Goal: Find specific page/section: Find specific page/section

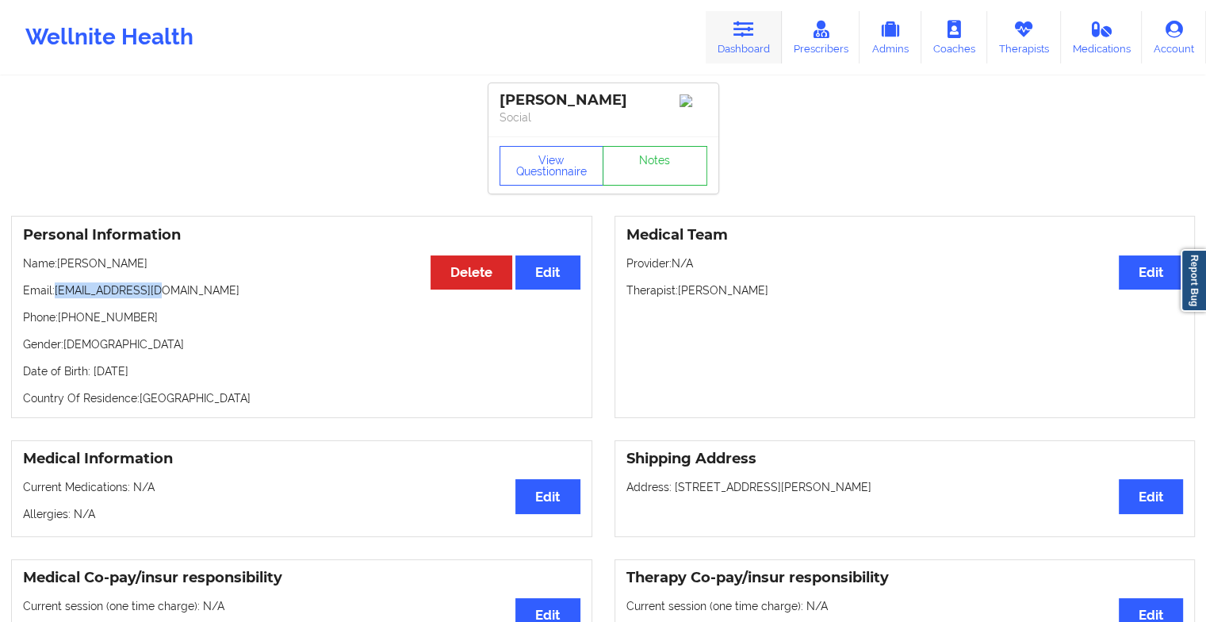
click at [733, 34] on link "Dashboard" at bounding box center [744, 37] width 76 height 52
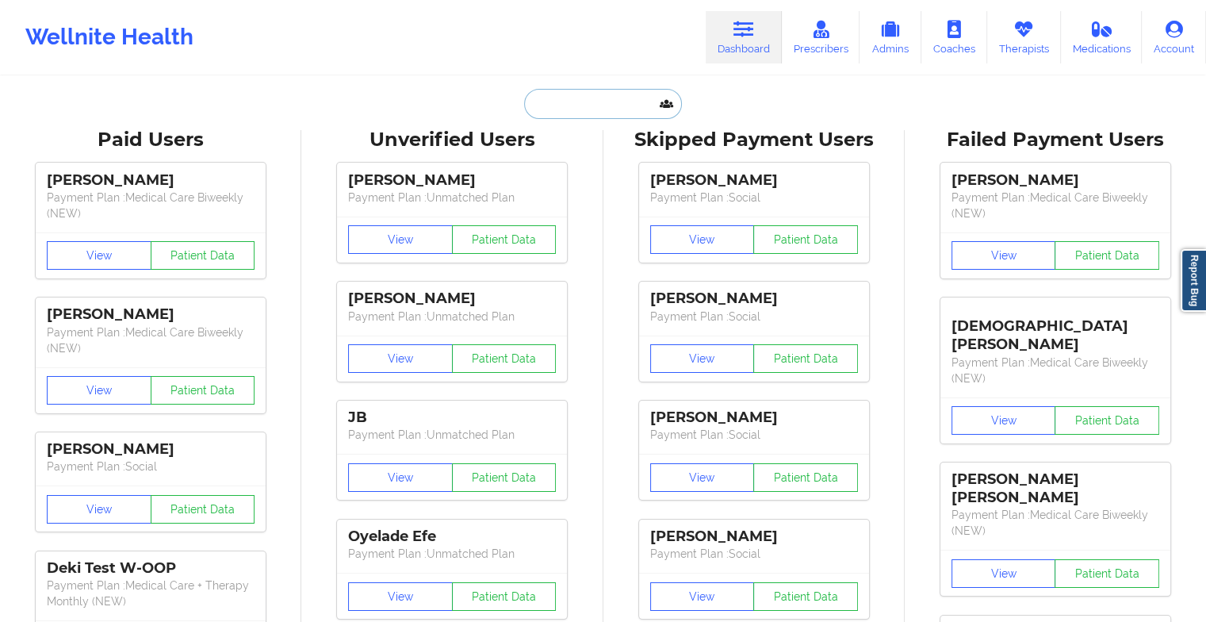
click at [569, 102] on input "text" at bounding box center [602, 104] width 157 height 30
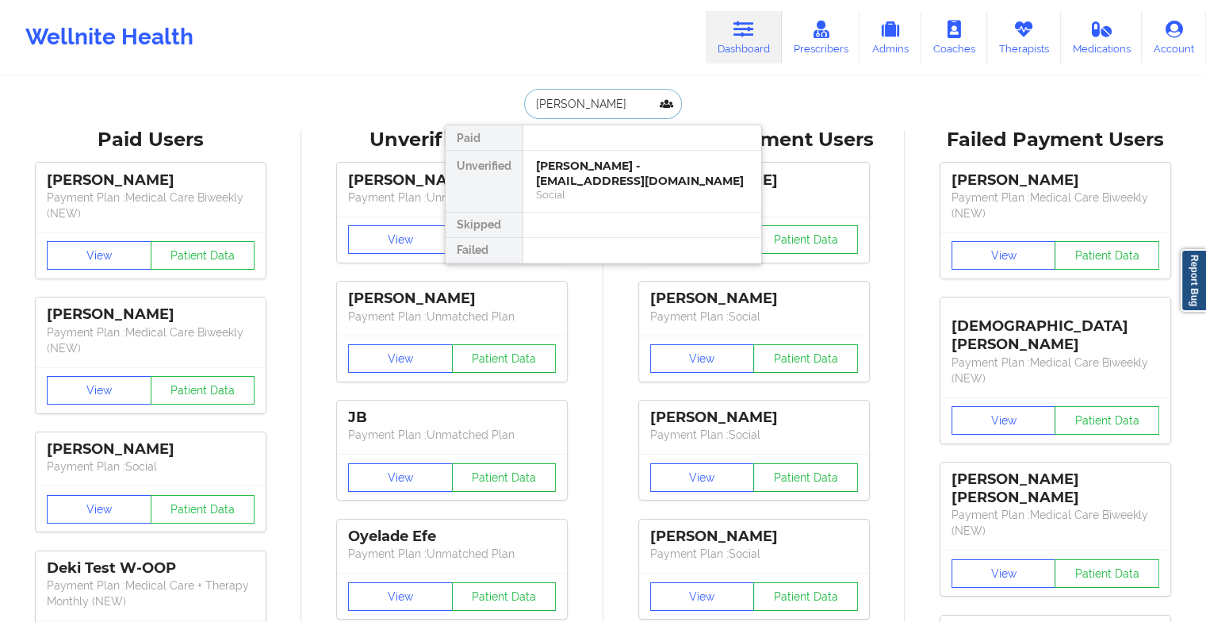
type input "[PERSON_NAME] will"
click at [663, 165] on div "[PERSON_NAME] - [EMAIL_ADDRESS][DOMAIN_NAME]" at bounding box center [642, 173] width 213 height 29
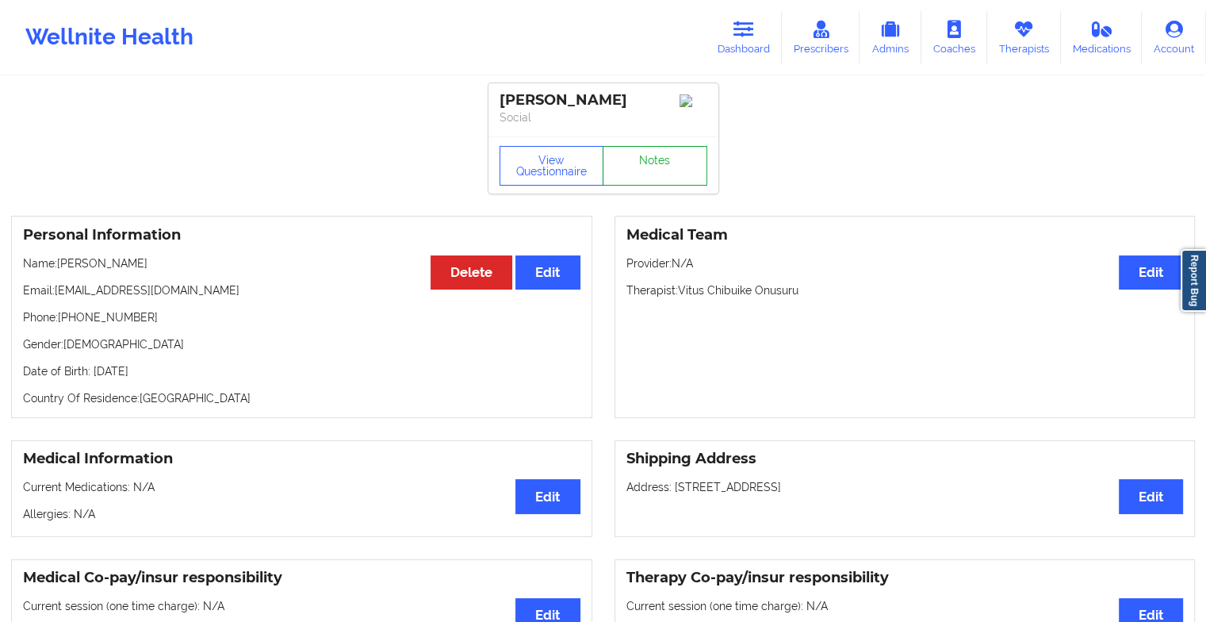
click at [661, 166] on link "Notes" at bounding box center [655, 166] width 105 height 40
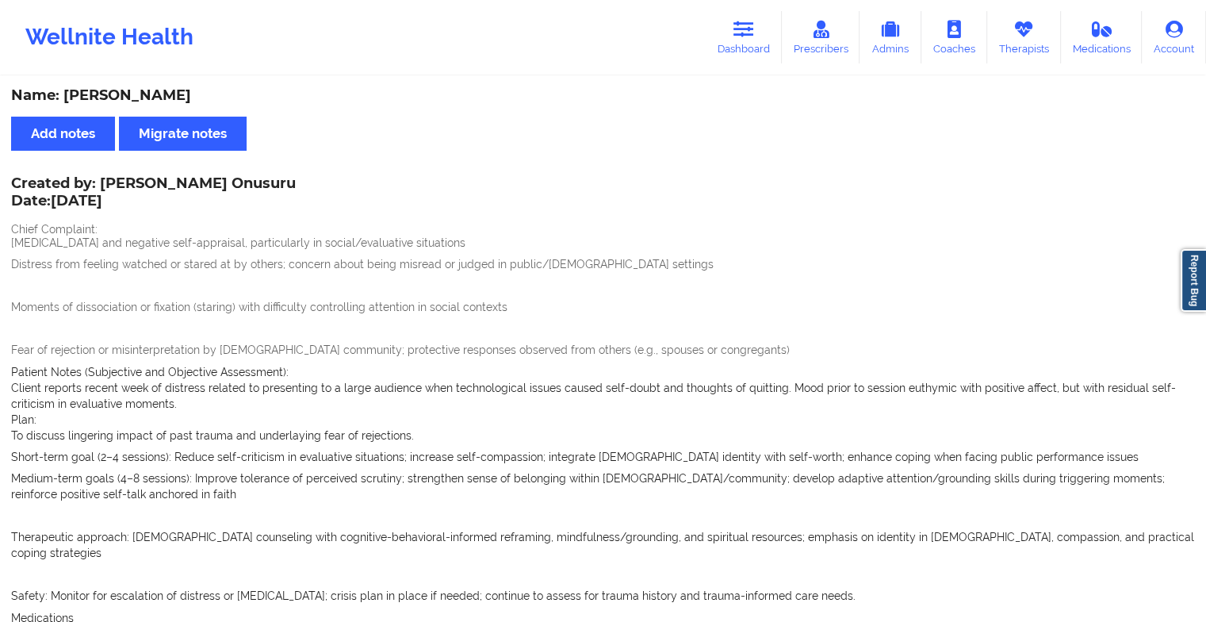
scroll to position [791, 0]
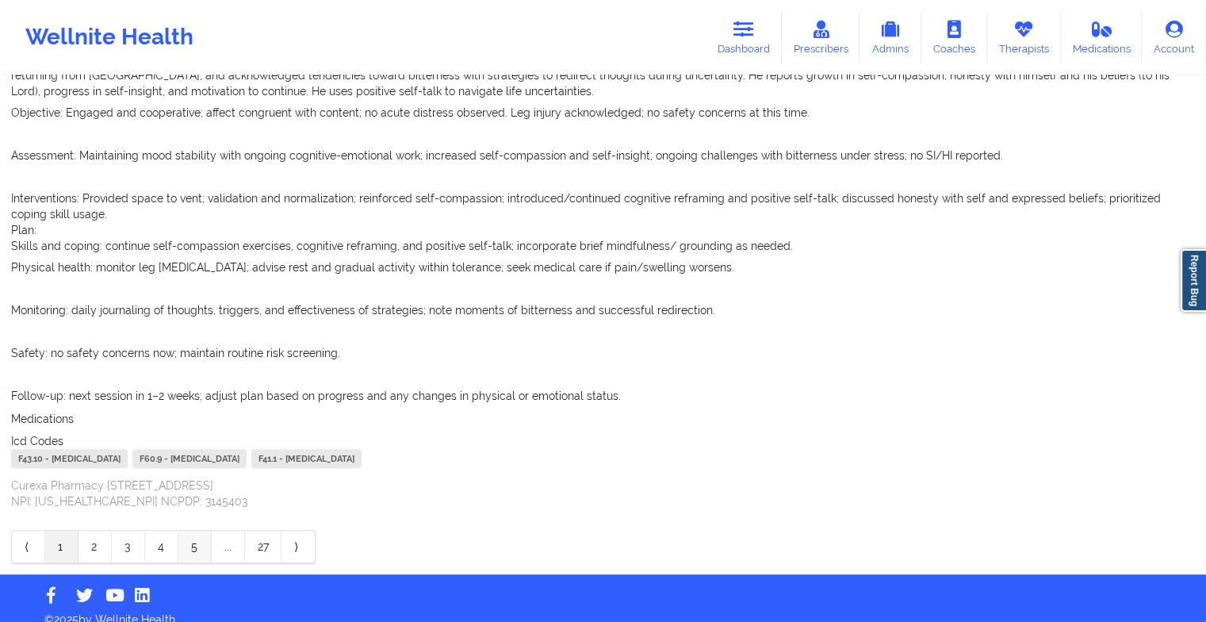
click at [203, 531] on link "5" at bounding box center [194, 547] width 33 height 32
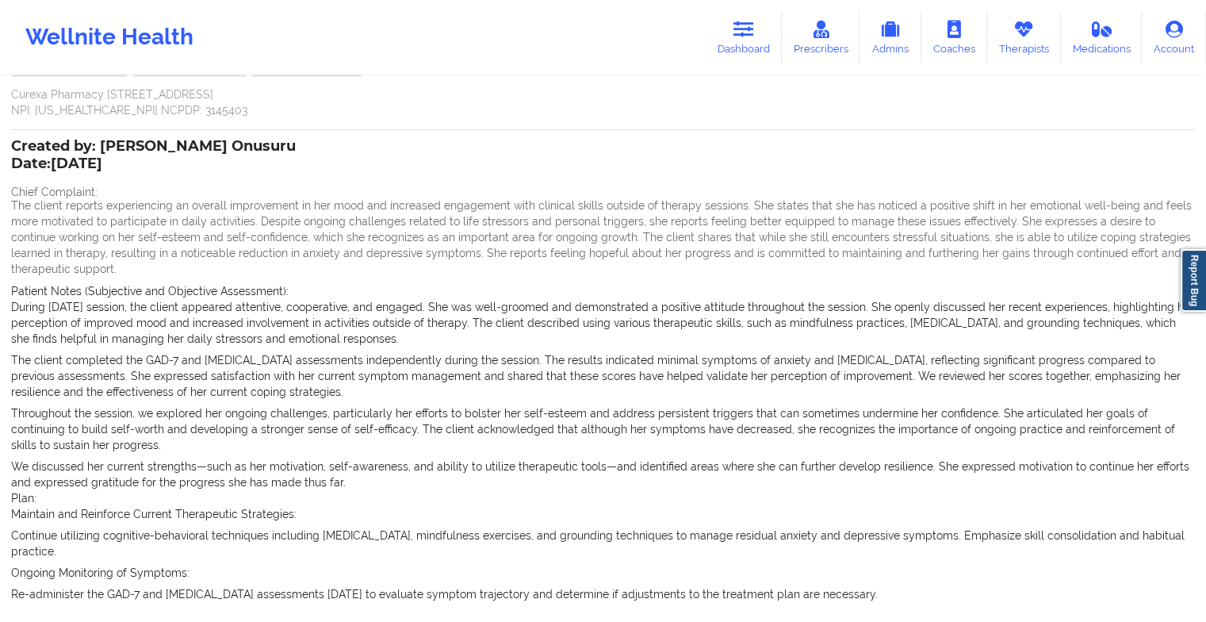
scroll to position [955, 0]
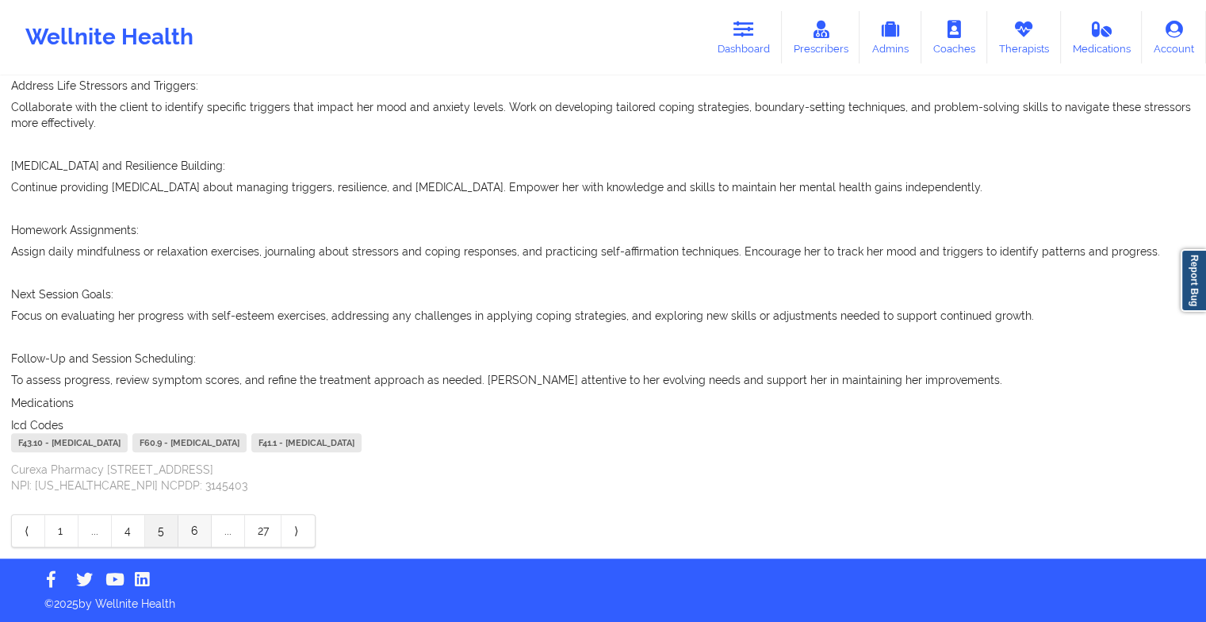
click at [197, 523] on link "6" at bounding box center [194, 531] width 33 height 32
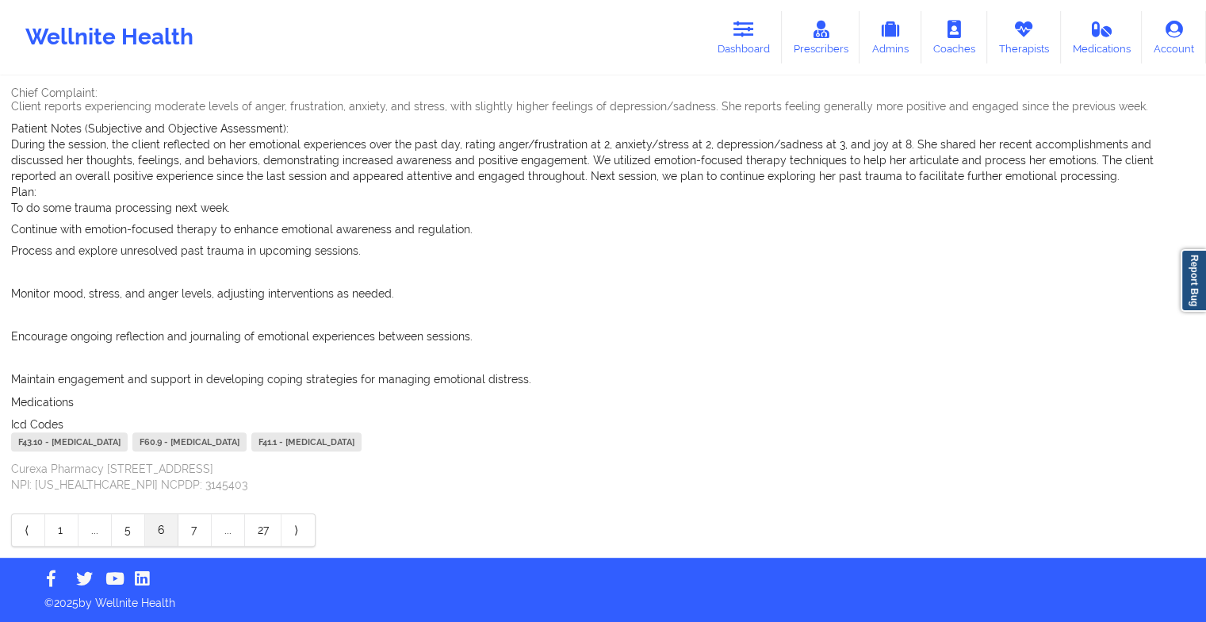
scroll to position [609, 0]
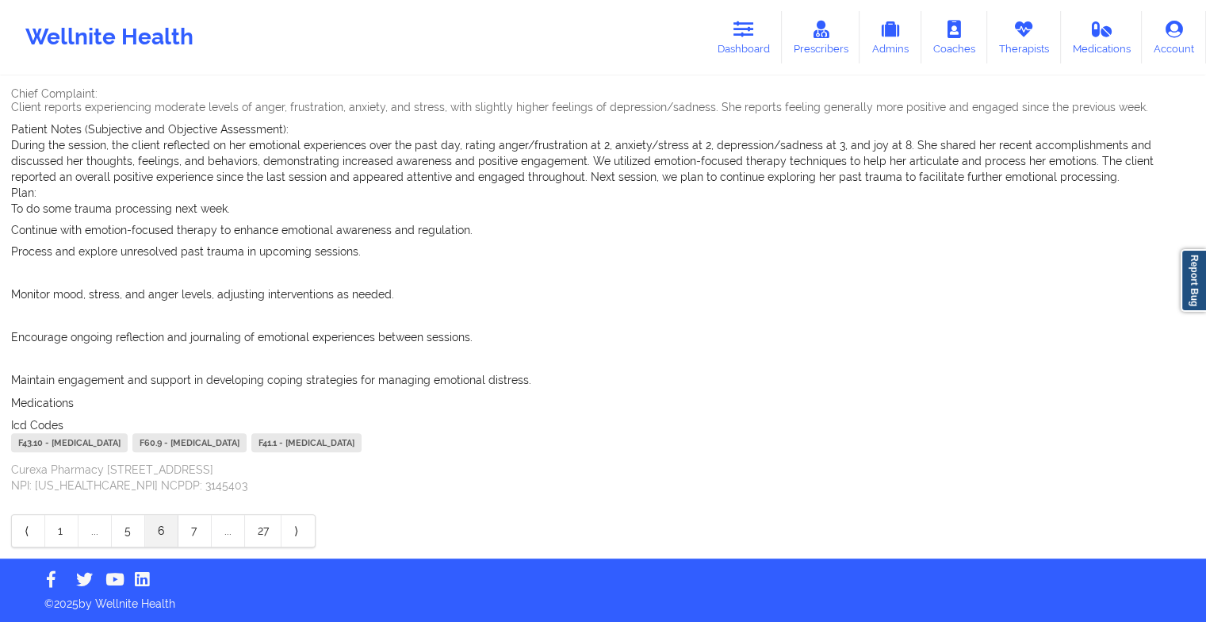
click at [186, 546] on div "Name: [PERSON_NAME] Add notes Migrate notes Created by: [PERSON_NAME] Onusuru D…" at bounding box center [603, 14] width 1206 height 1090
click at [194, 527] on link "7" at bounding box center [194, 531] width 33 height 32
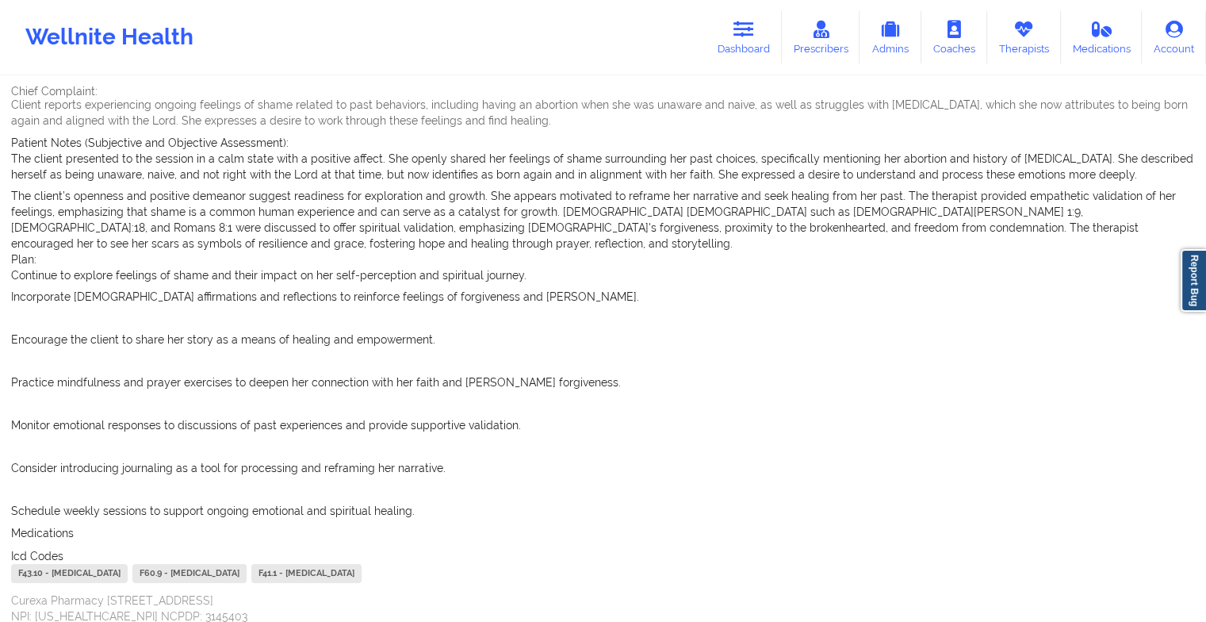
scroll to position [737, 0]
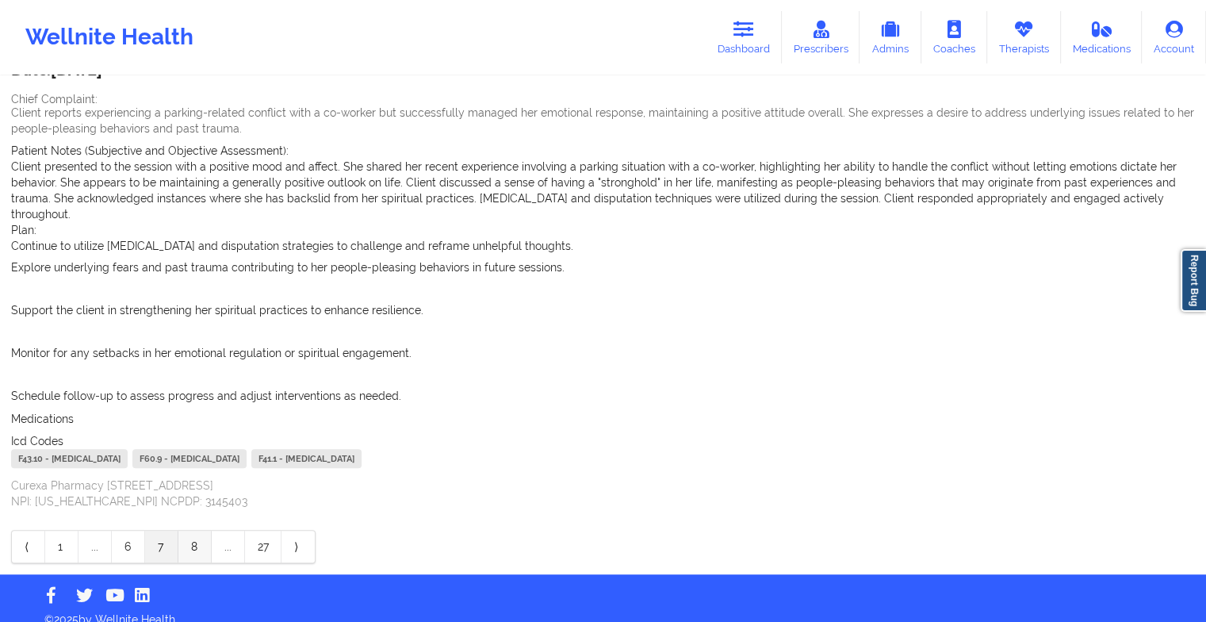
click at [186, 531] on link "8" at bounding box center [194, 547] width 33 height 32
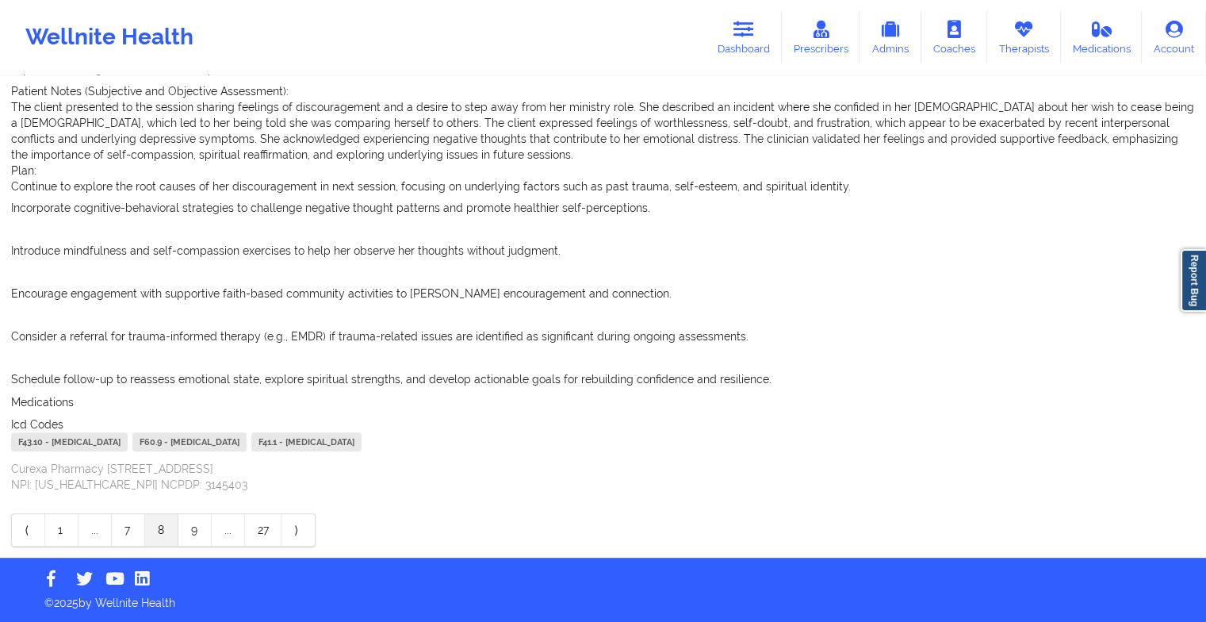
scroll to position [448, 0]
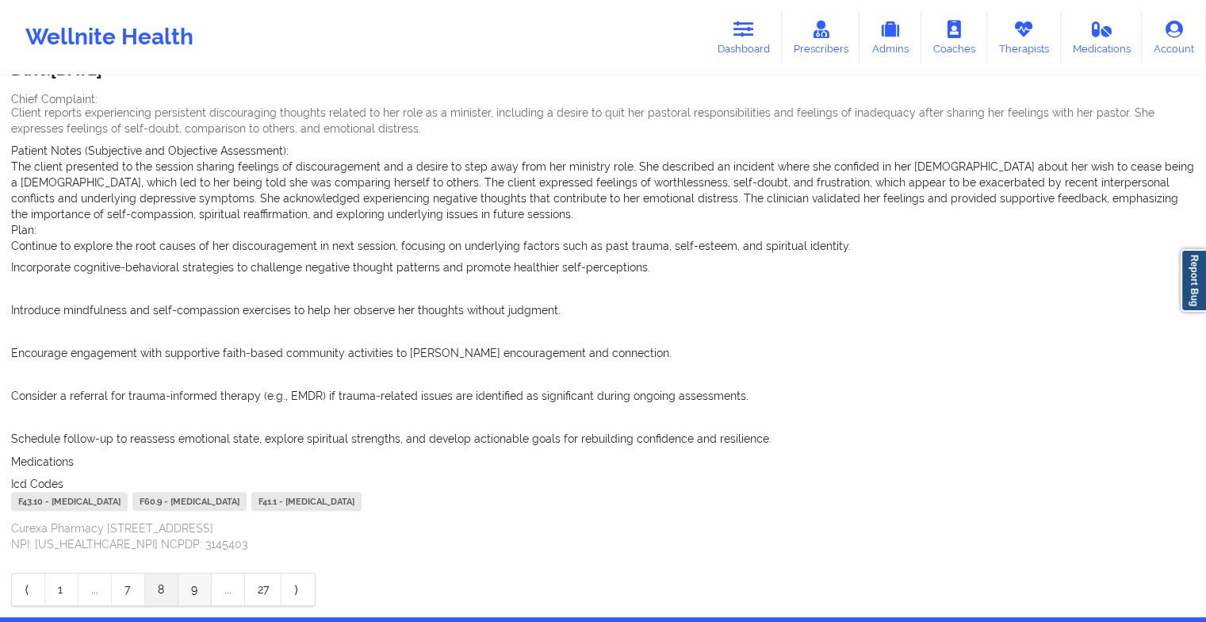
click at [194, 589] on link "9" at bounding box center [194, 589] width 33 height 32
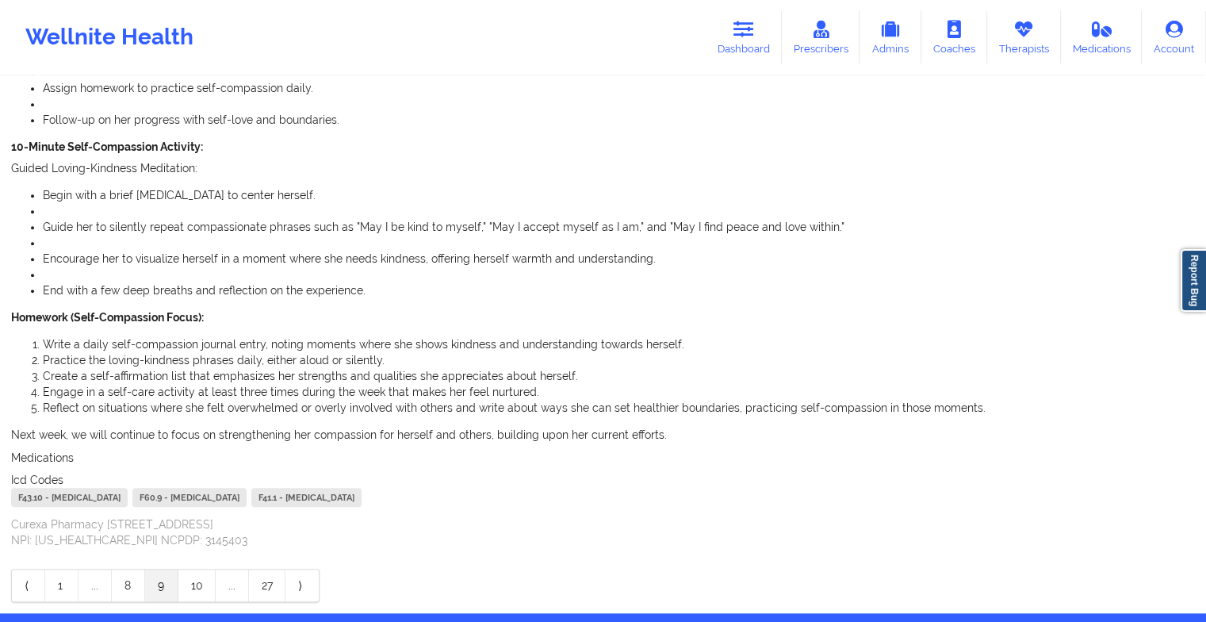
scroll to position [1152, 0]
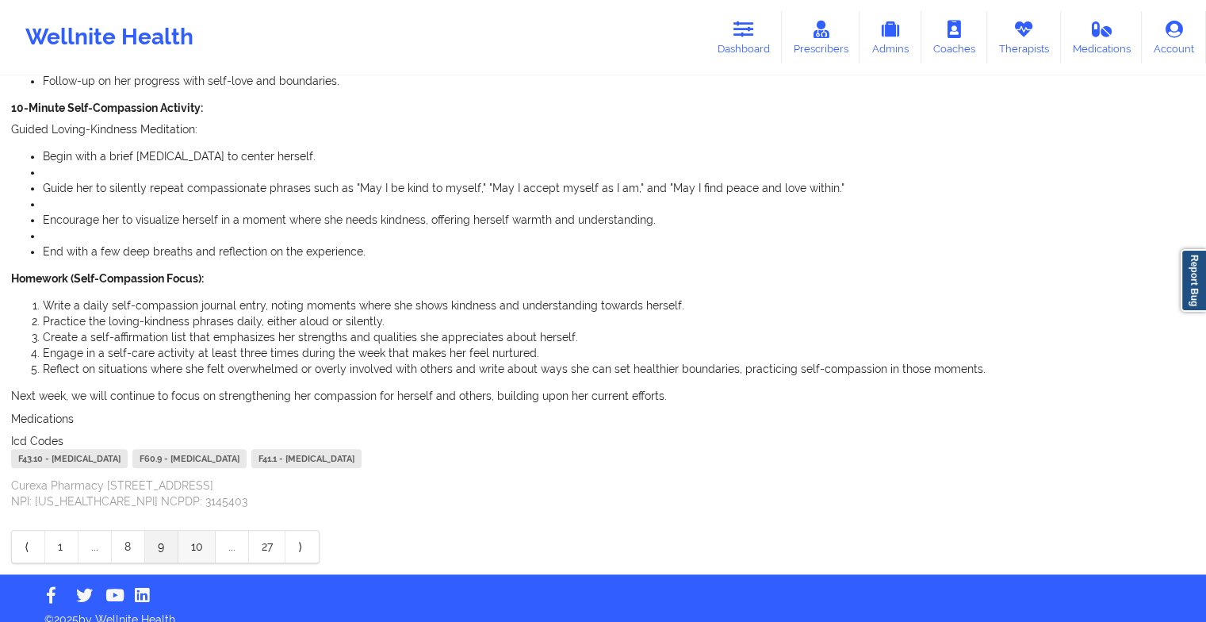
click at [200, 531] on link "10" at bounding box center [196, 547] width 37 height 32
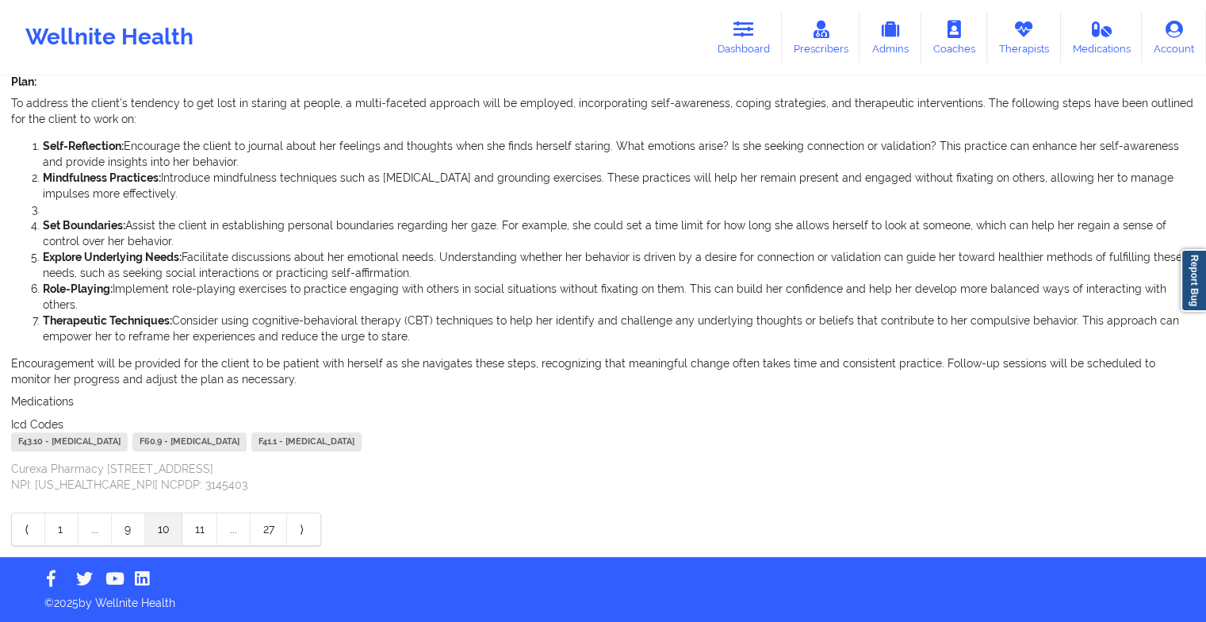
scroll to position [803, 0]
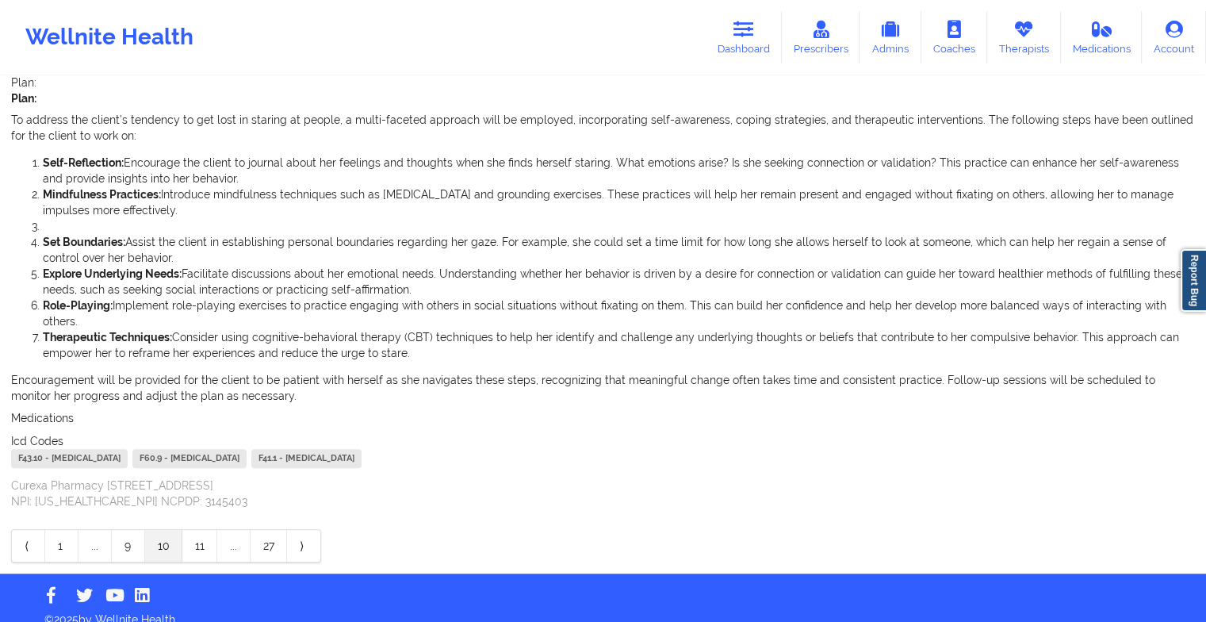
click at [200, 530] on link "11" at bounding box center [199, 546] width 35 height 32
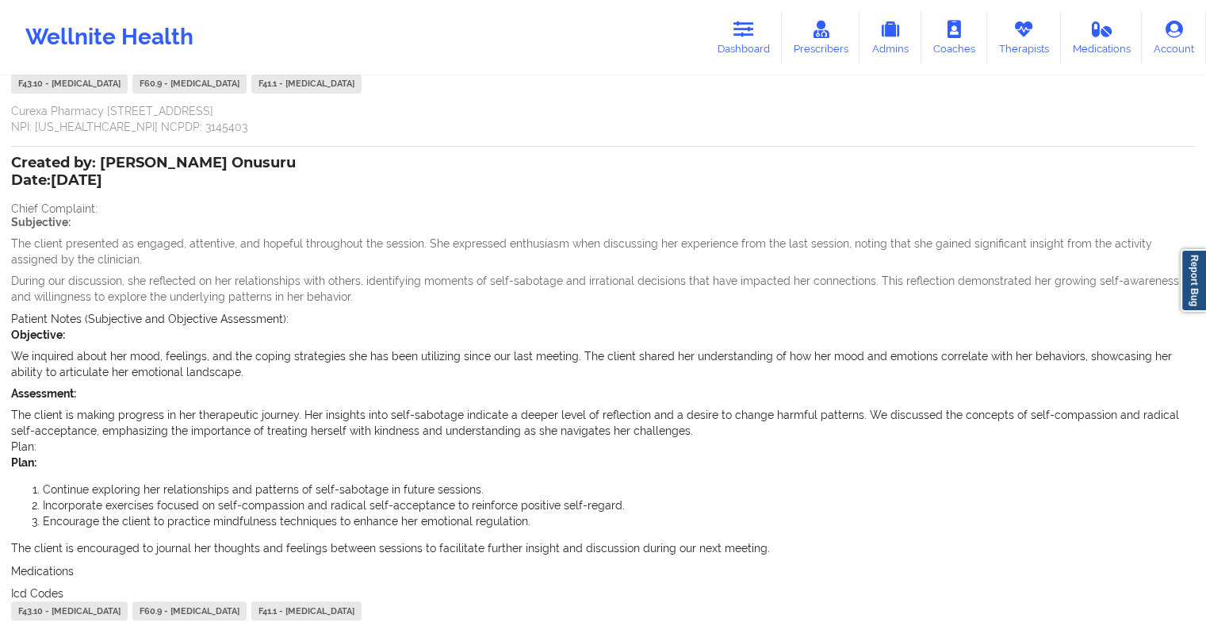
scroll to position [634, 0]
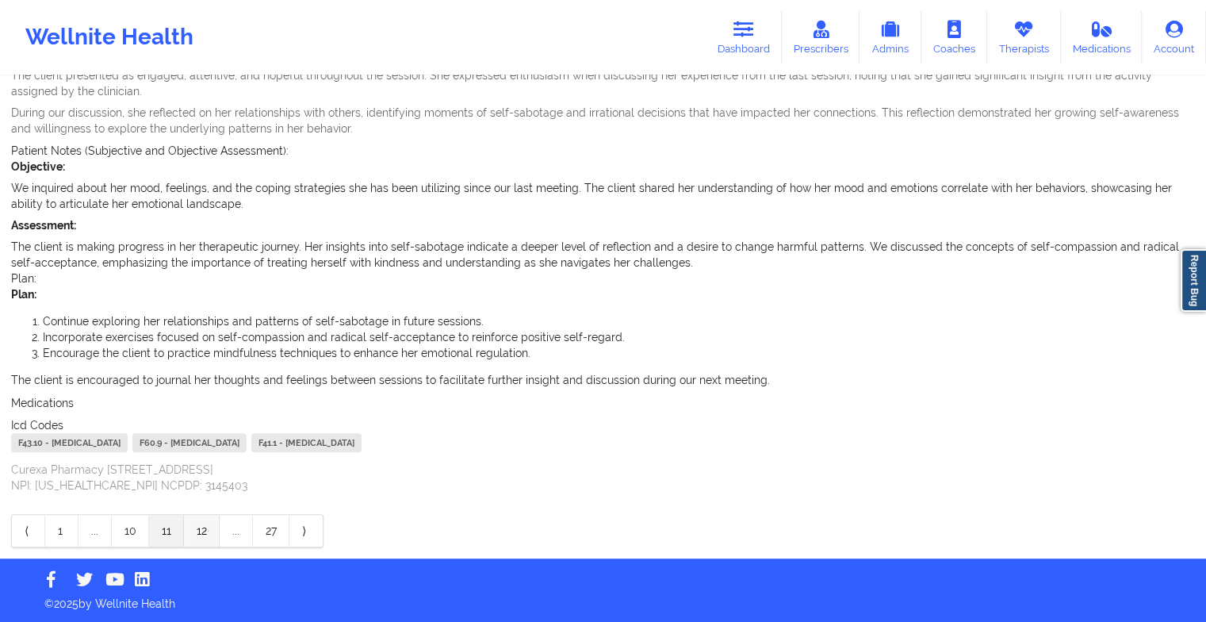
click at [209, 530] on link "12" at bounding box center [202, 531] width 36 height 32
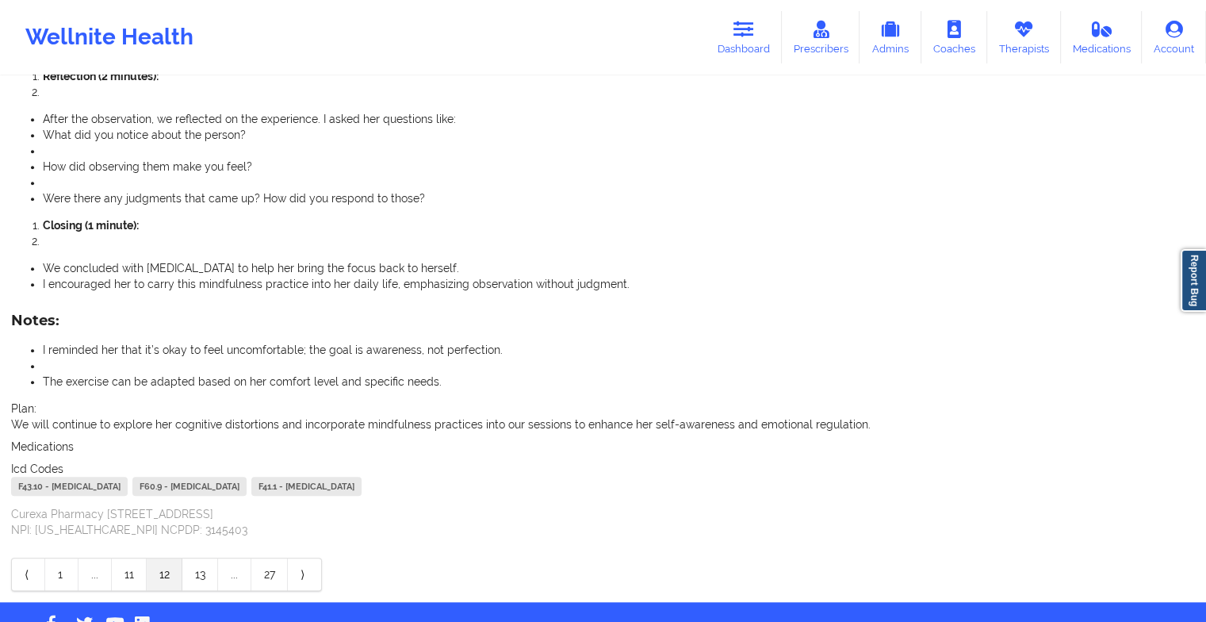
scroll to position [1150, 0]
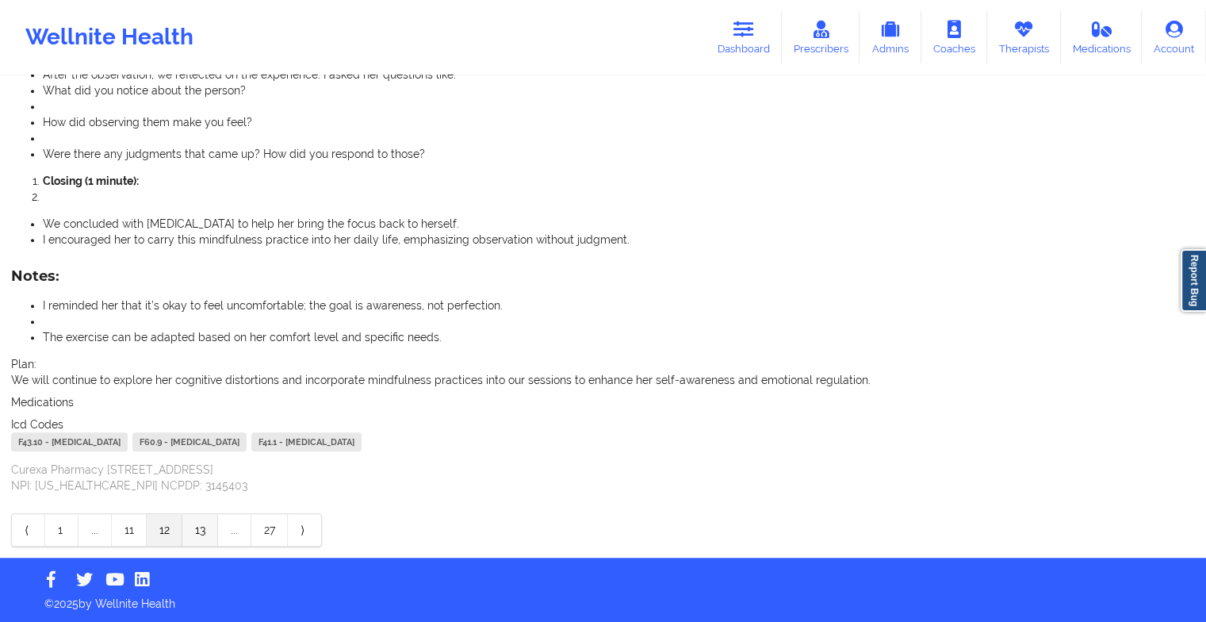
click at [198, 533] on link "13" at bounding box center [200, 530] width 36 height 32
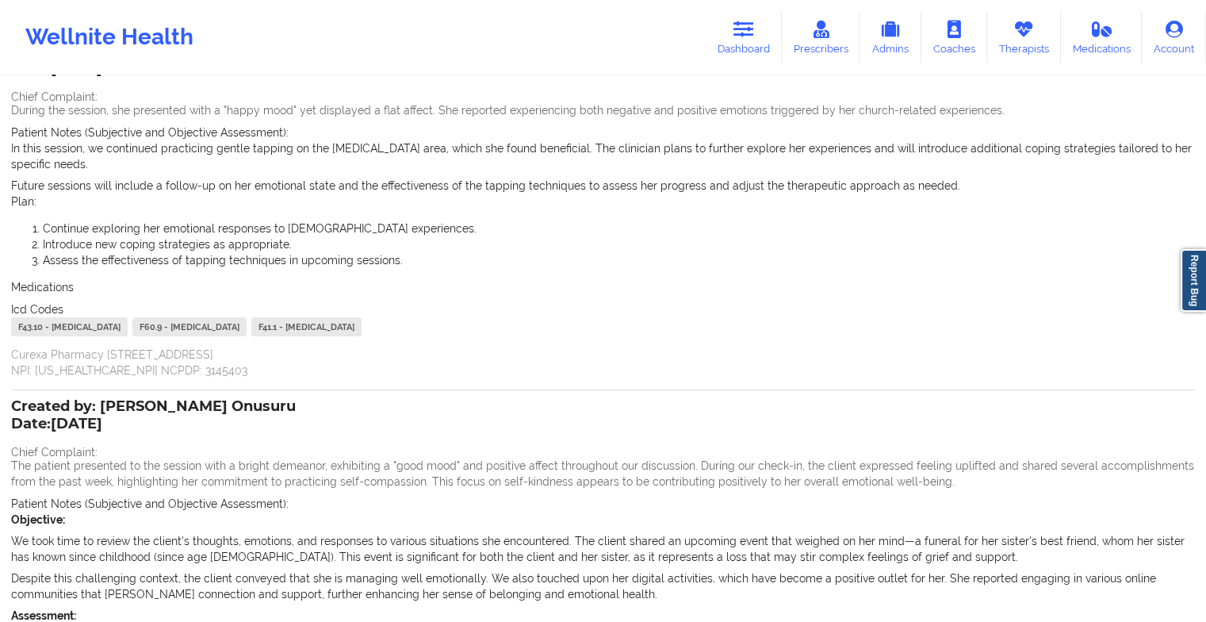
scroll to position [548, 0]
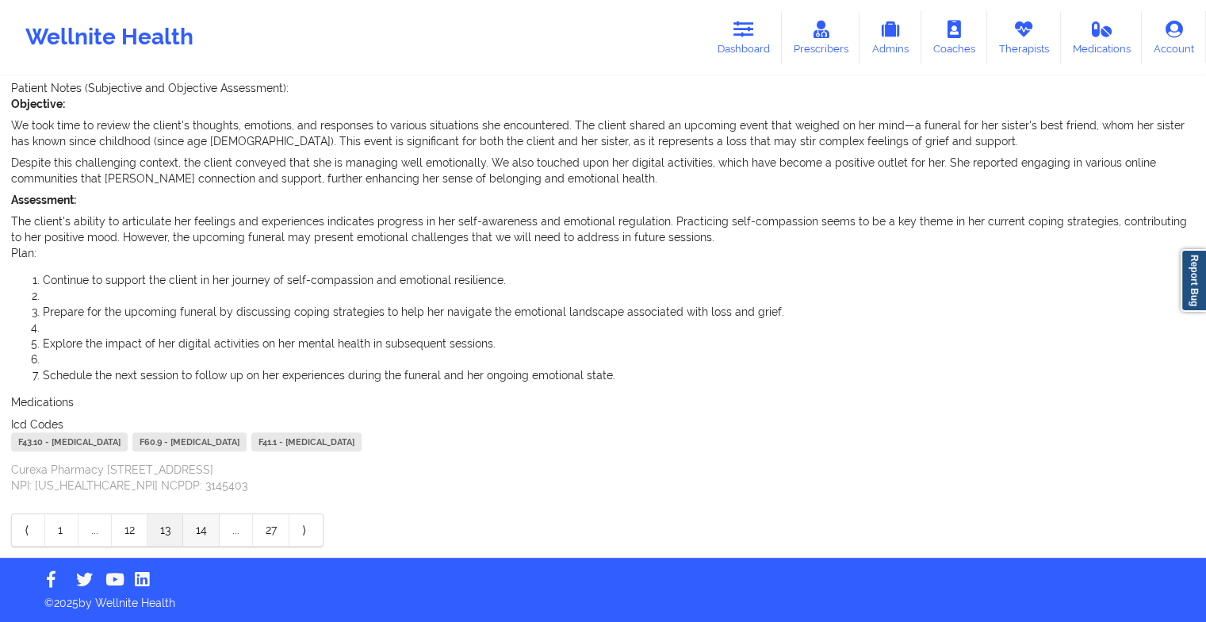
click at [203, 531] on link "14" at bounding box center [201, 530] width 36 height 32
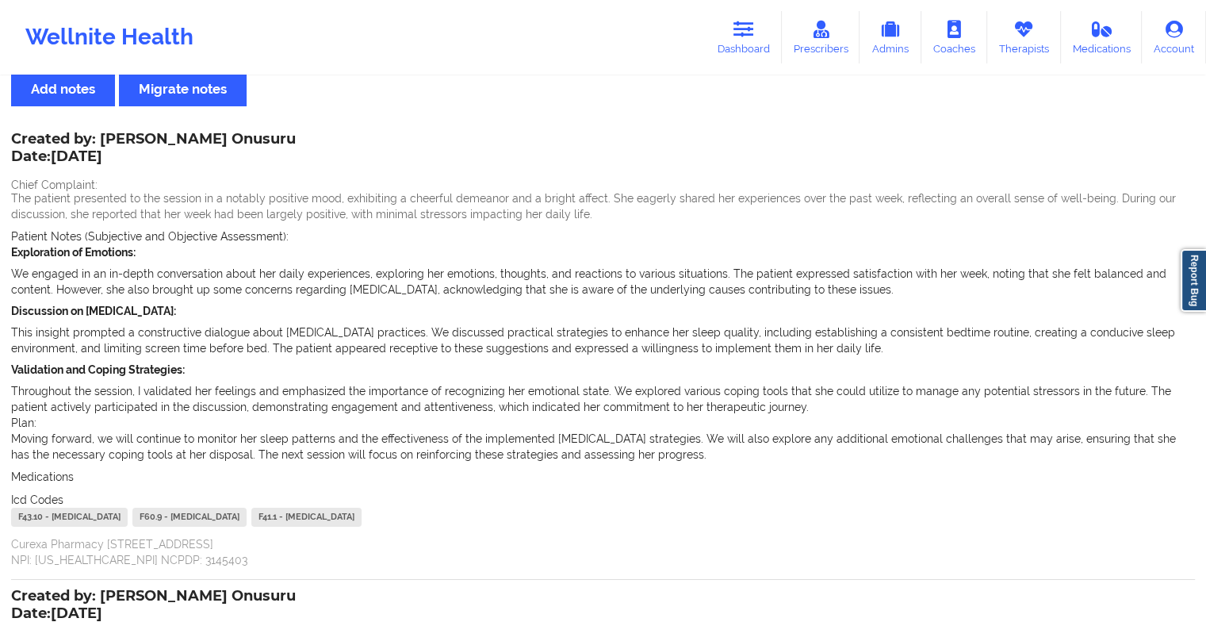
scroll to position [0, 0]
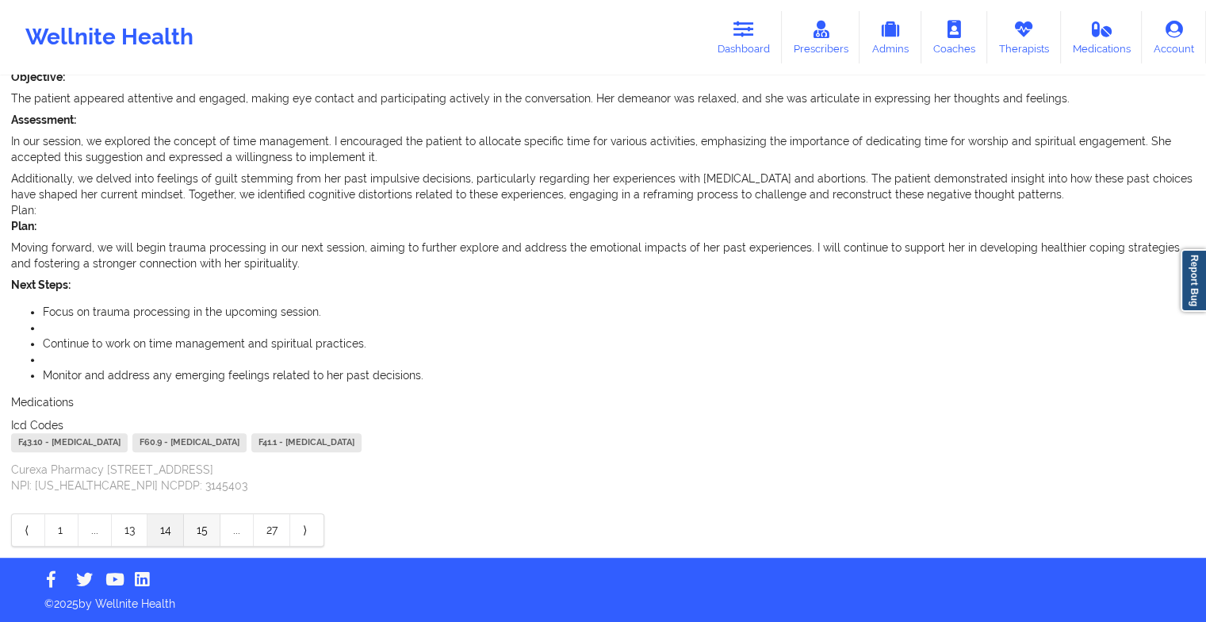
click at [201, 524] on link "15" at bounding box center [202, 530] width 36 height 32
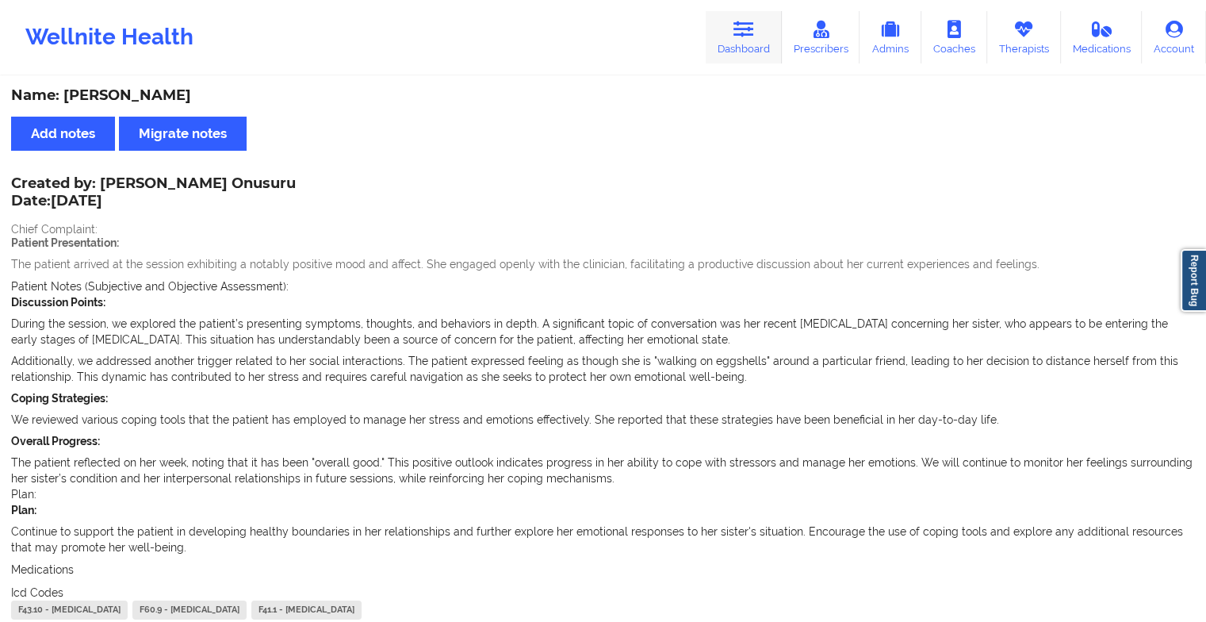
click at [734, 17] on link "Dashboard" at bounding box center [744, 37] width 76 height 52
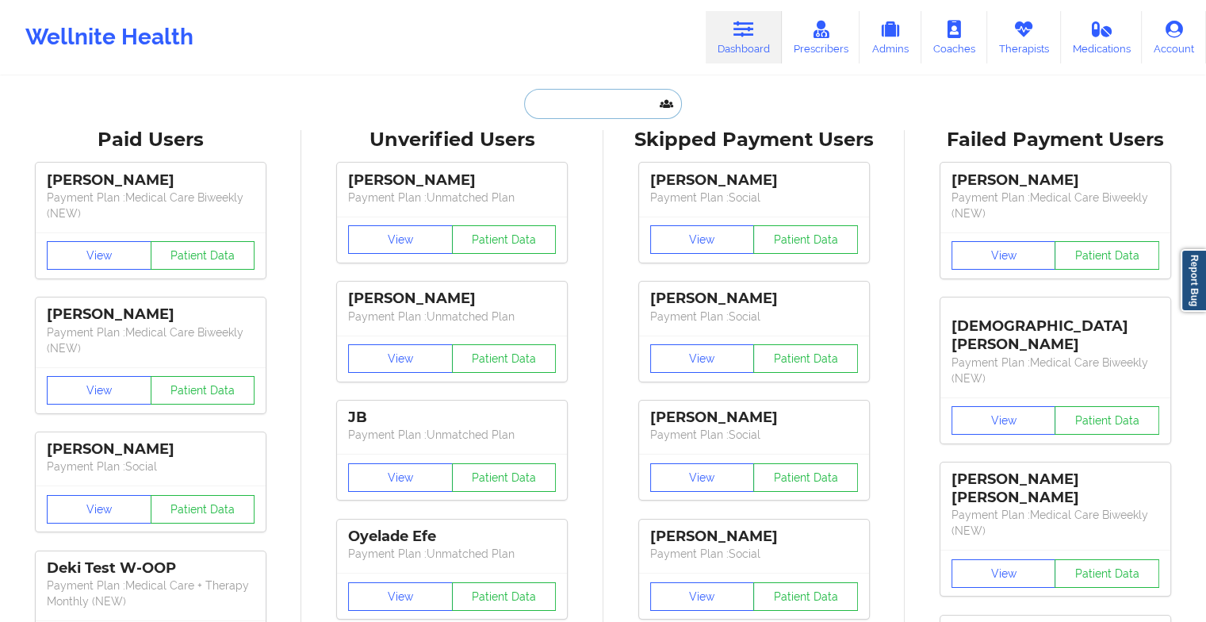
click at [586, 111] on input "text" at bounding box center [602, 104] width 157 height 30
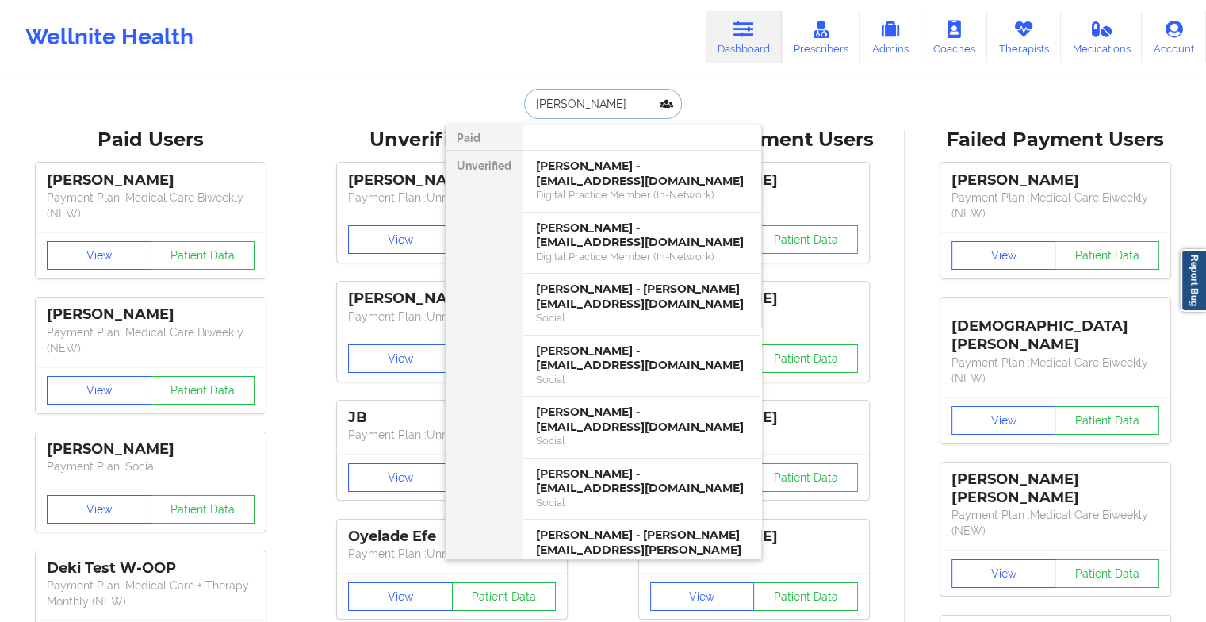
type input "[PERSON_NAME]"
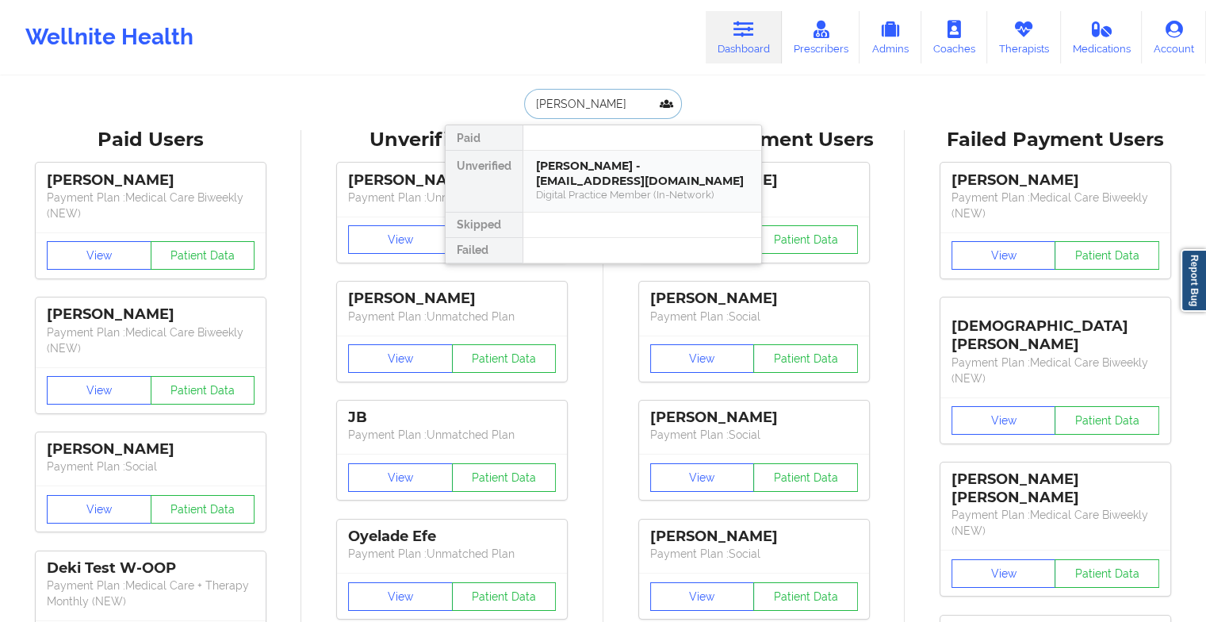
click at [629, 174] on div "[PERSON_NAME] - [EMAIL_ADDRESS][DOMAIN_NAME]" at bounding box center [642, 173] width 213 height 29
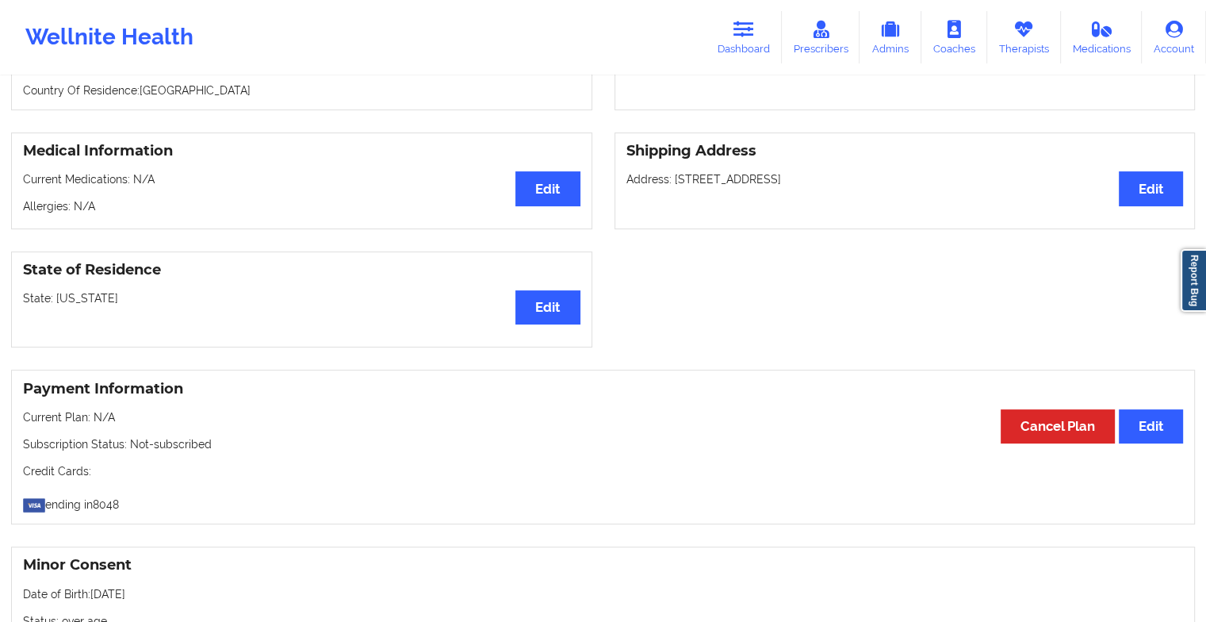
scroll to position [320, 0]
